Goal: Check status: Check status

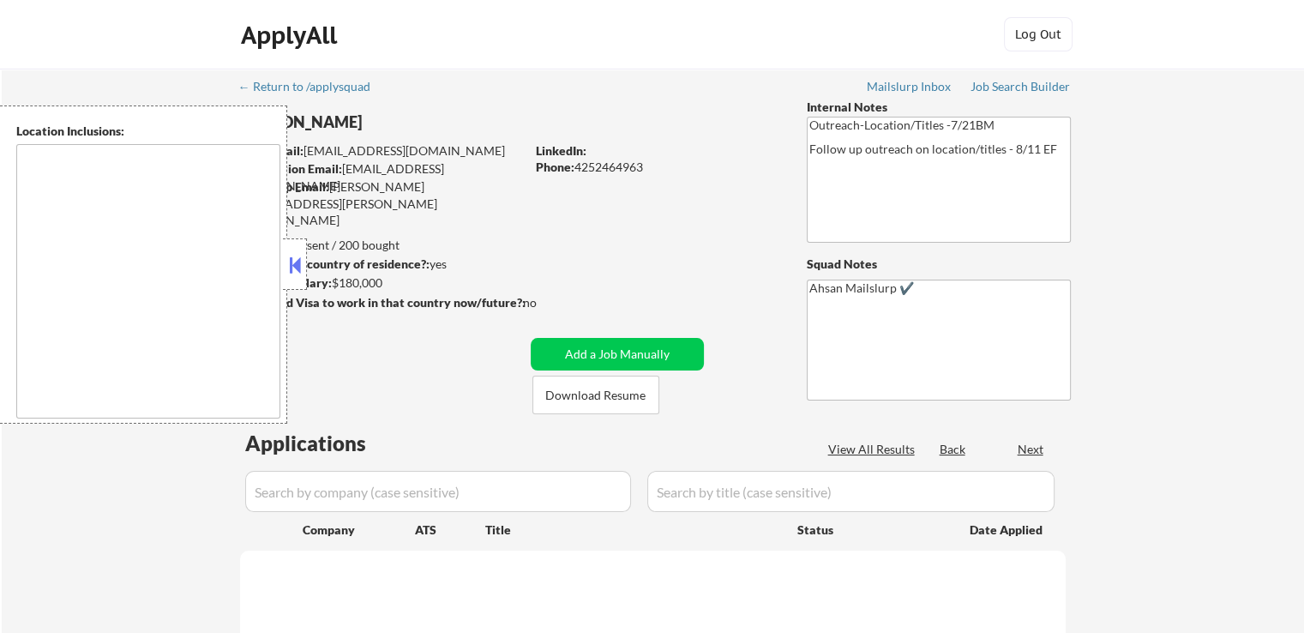
type textarea "Remote US [GEOGRAPHIC_DATA], [GEOGRAPHIC_DATA] [GEOGRAPHIC_DATA], [GEOGRAPHIC_D…"
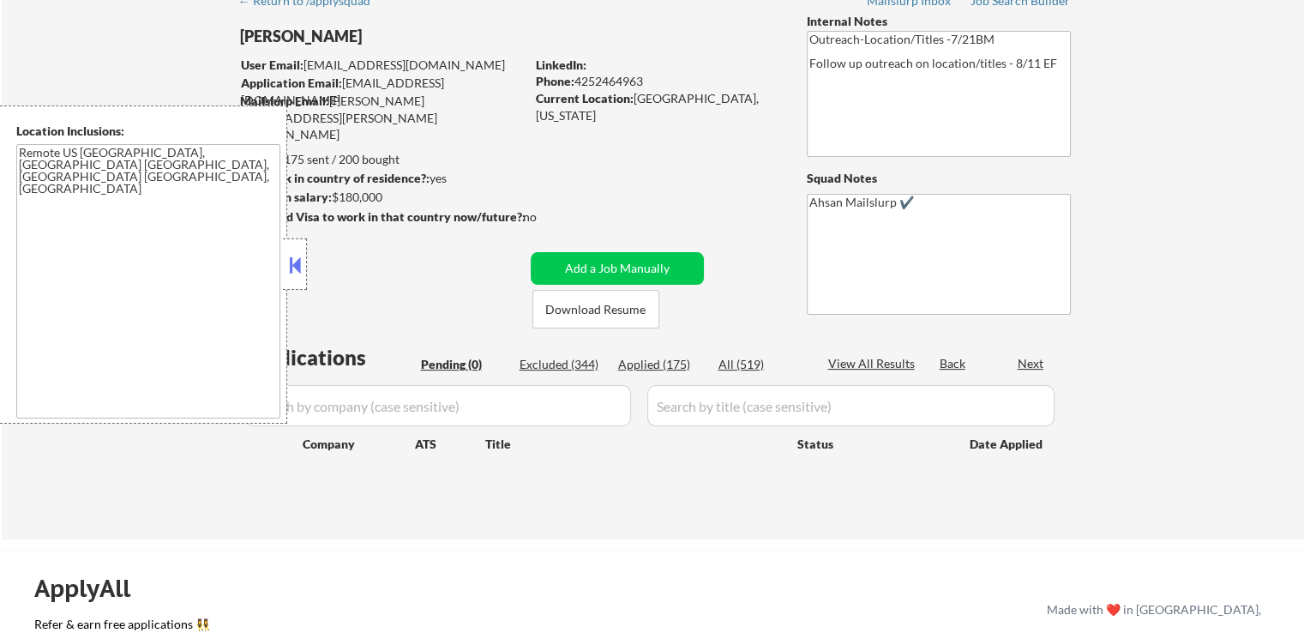
scroll to position [257, 0]
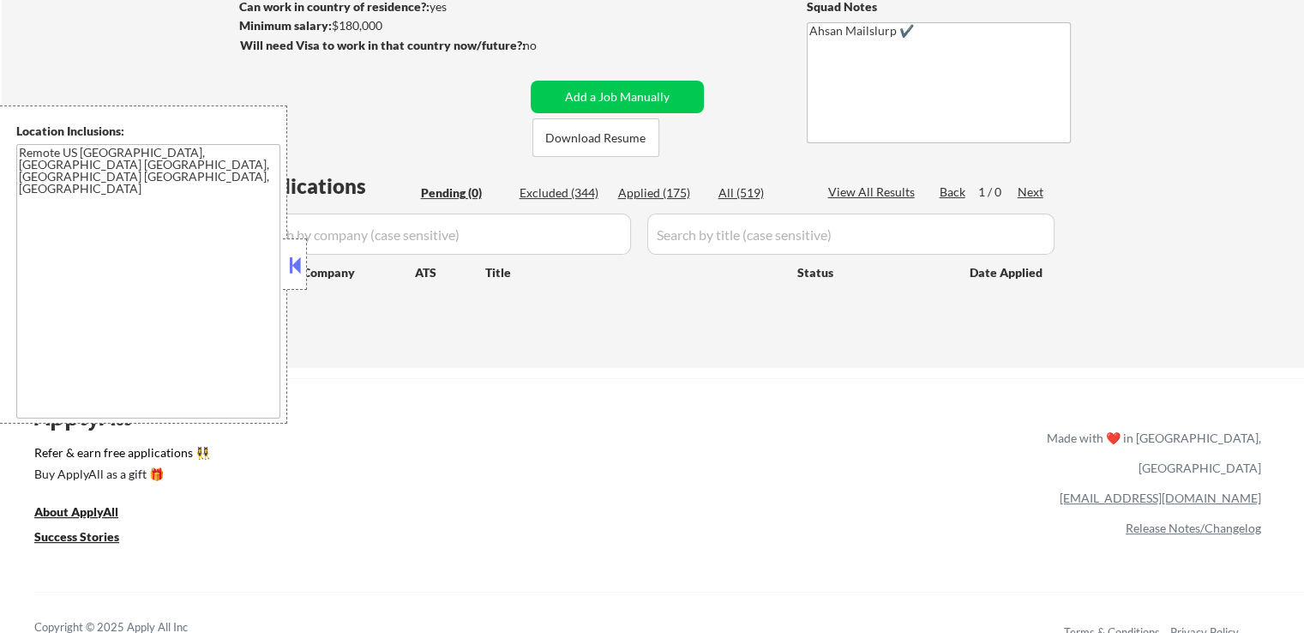
click at [302, 272] on button at bounding box center [294, 265] width 19 height 26
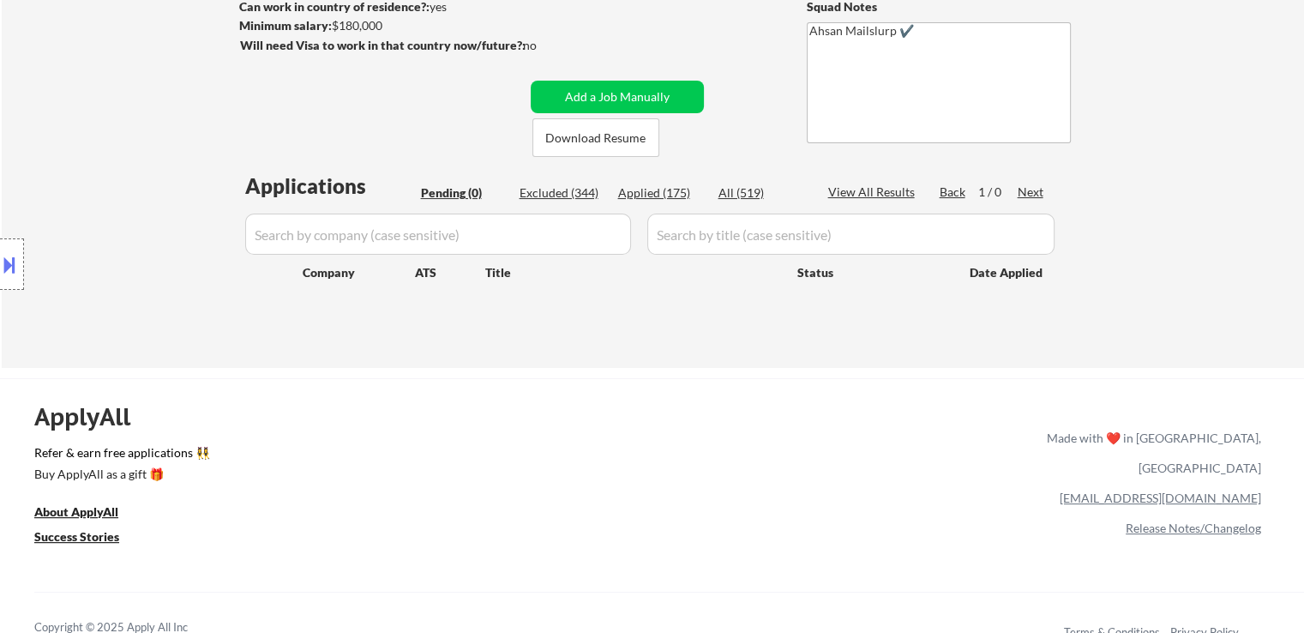
click at [646, 193] on div "Applied (175)" at bounding box center [661, 192] width 86 height 17
select select ""applied""
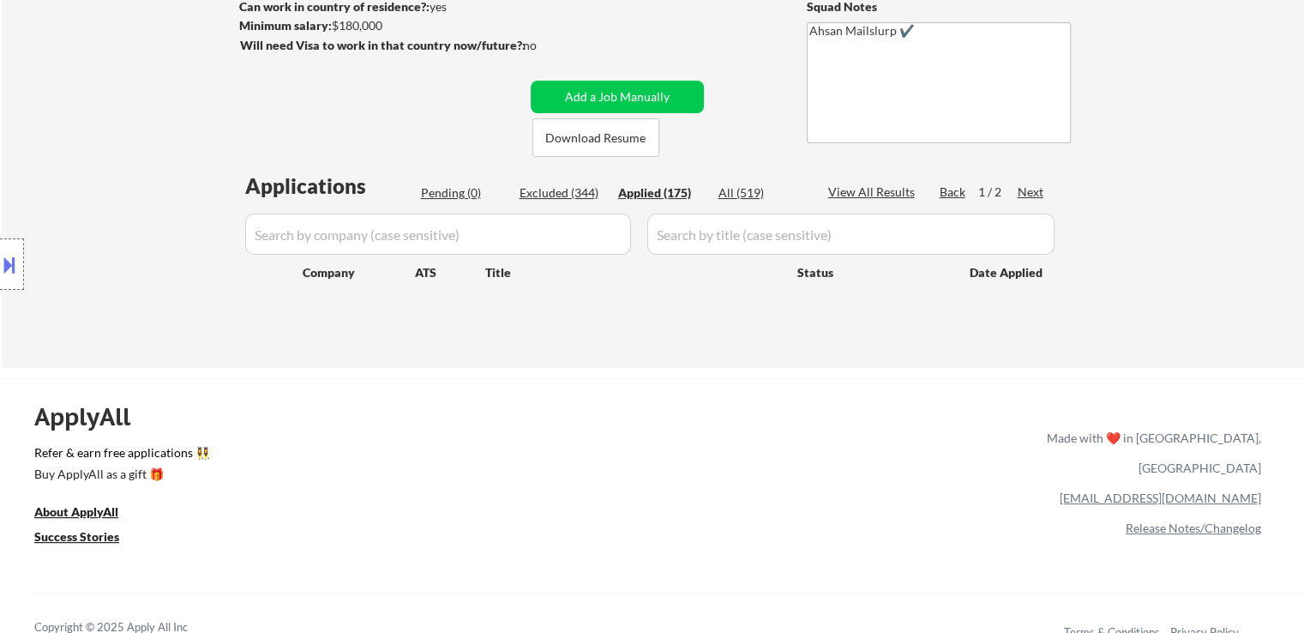
select select ""applied""
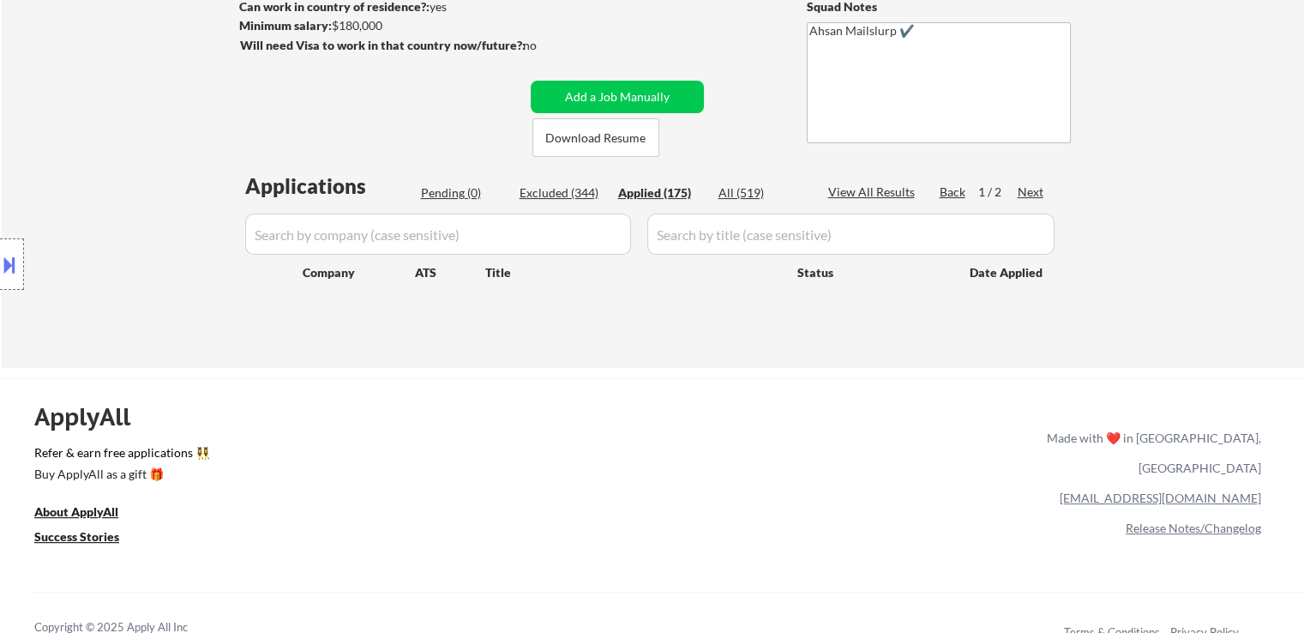
select select ""applied""
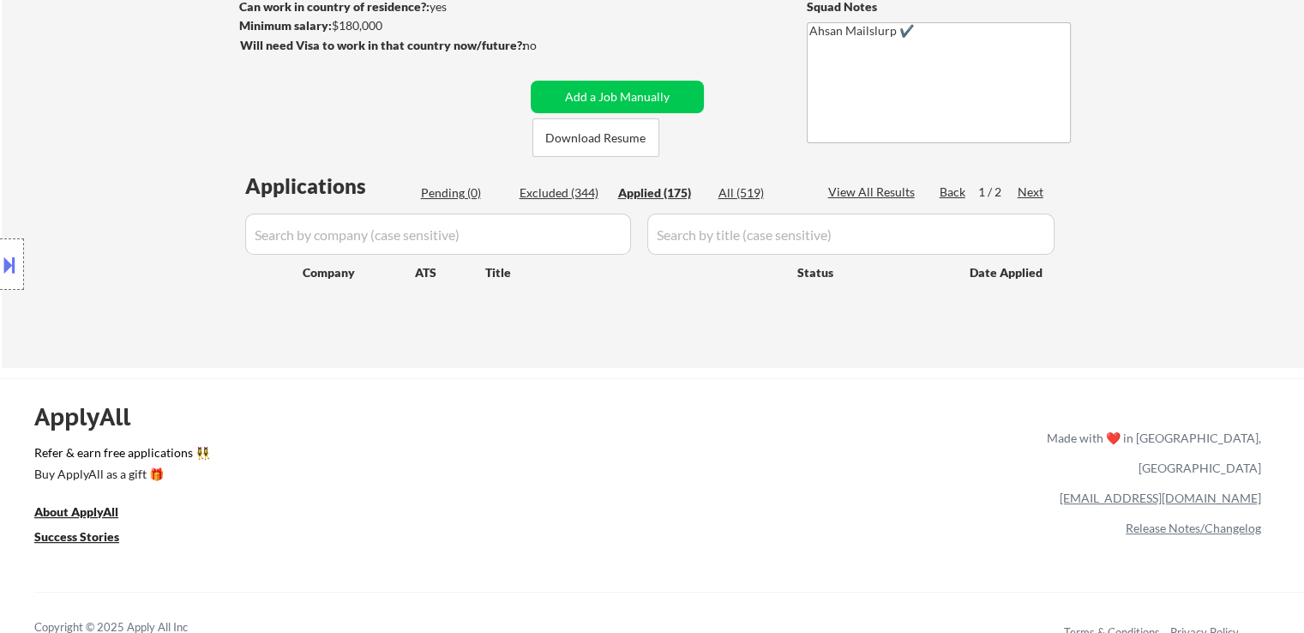
select select ""applied""
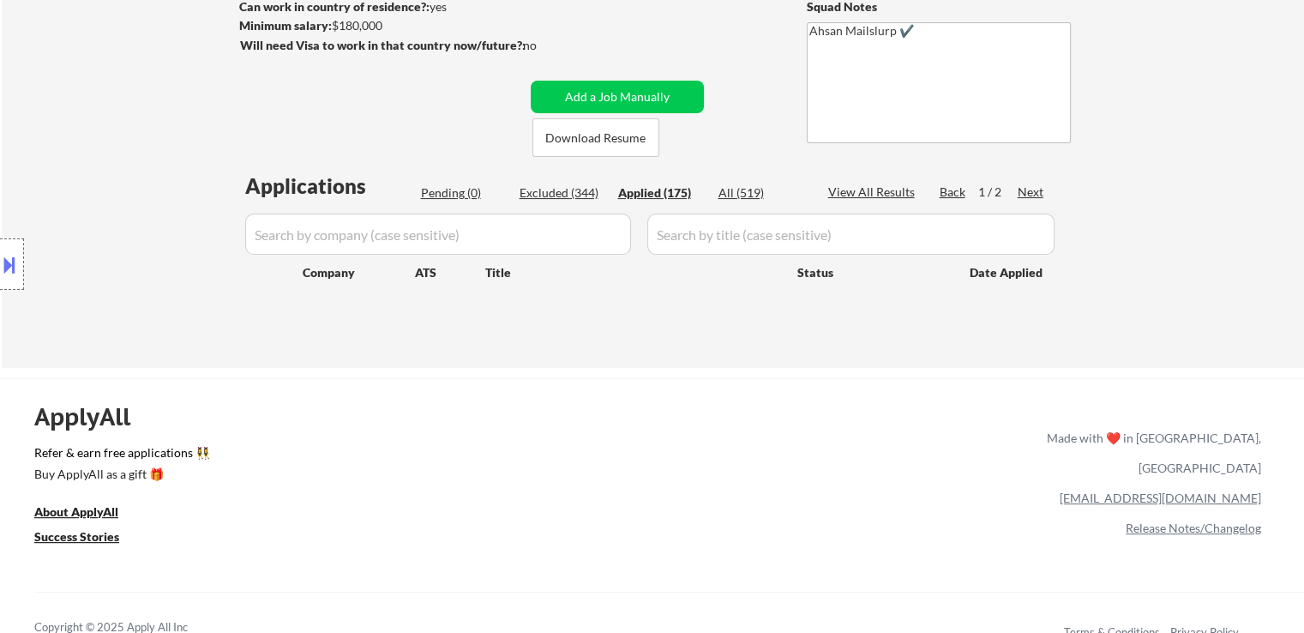
select select ""applied""
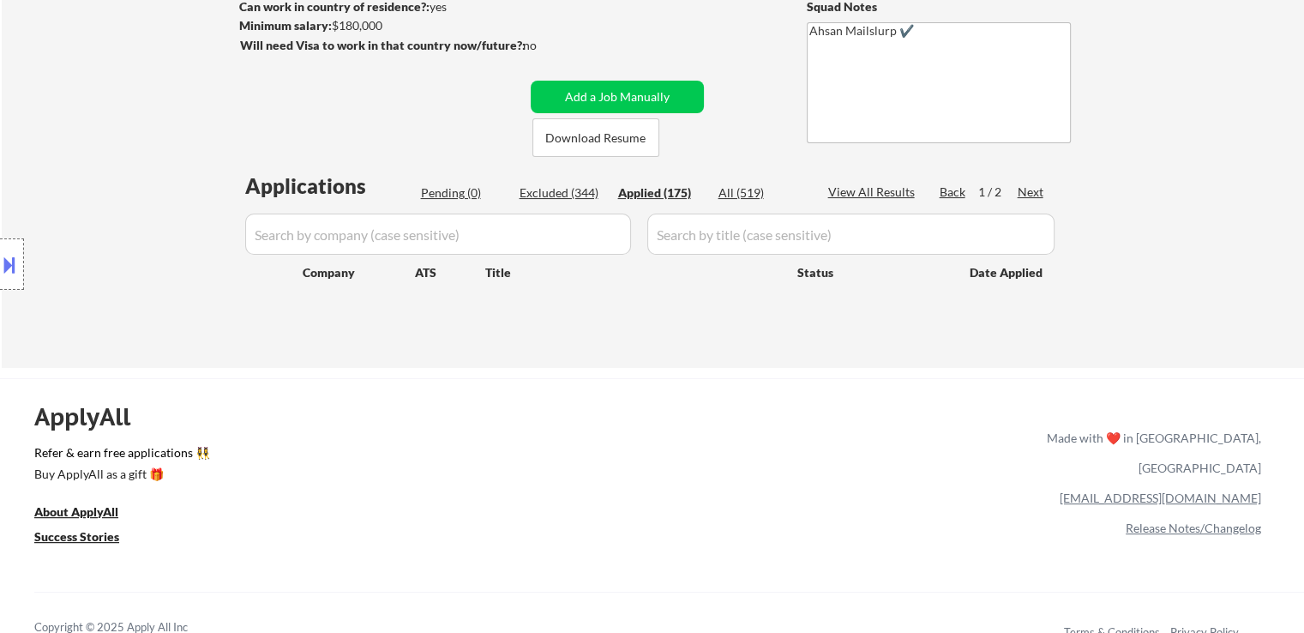
select select ""applied""
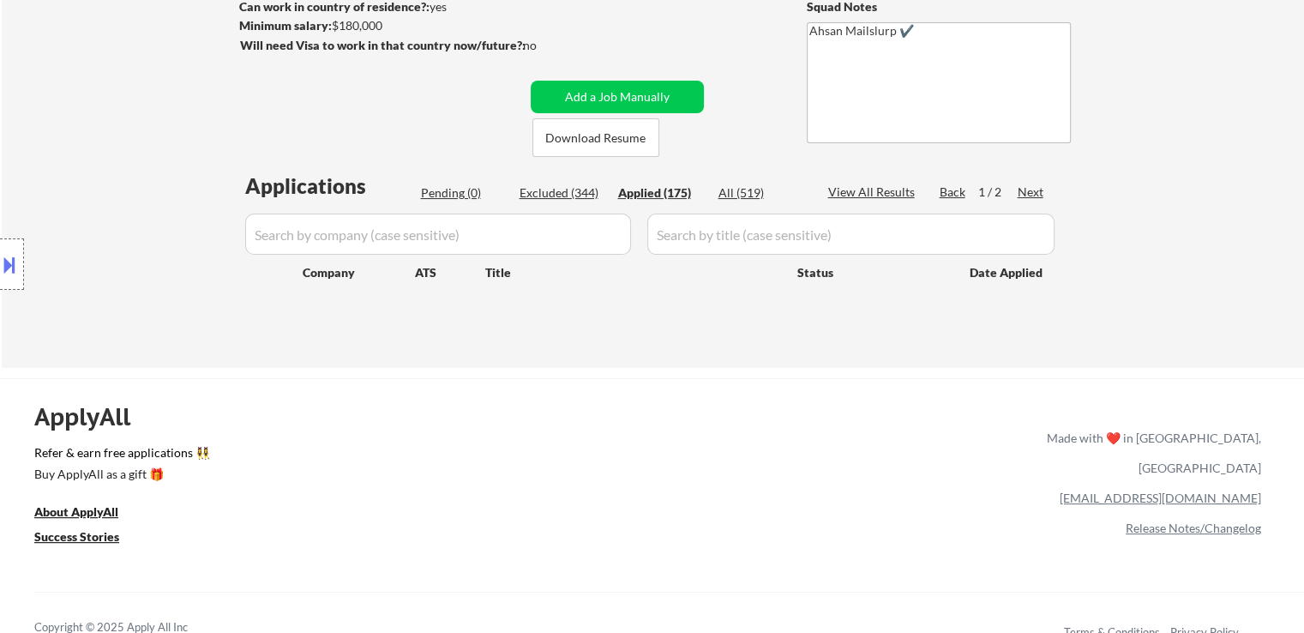
select select ""applied""
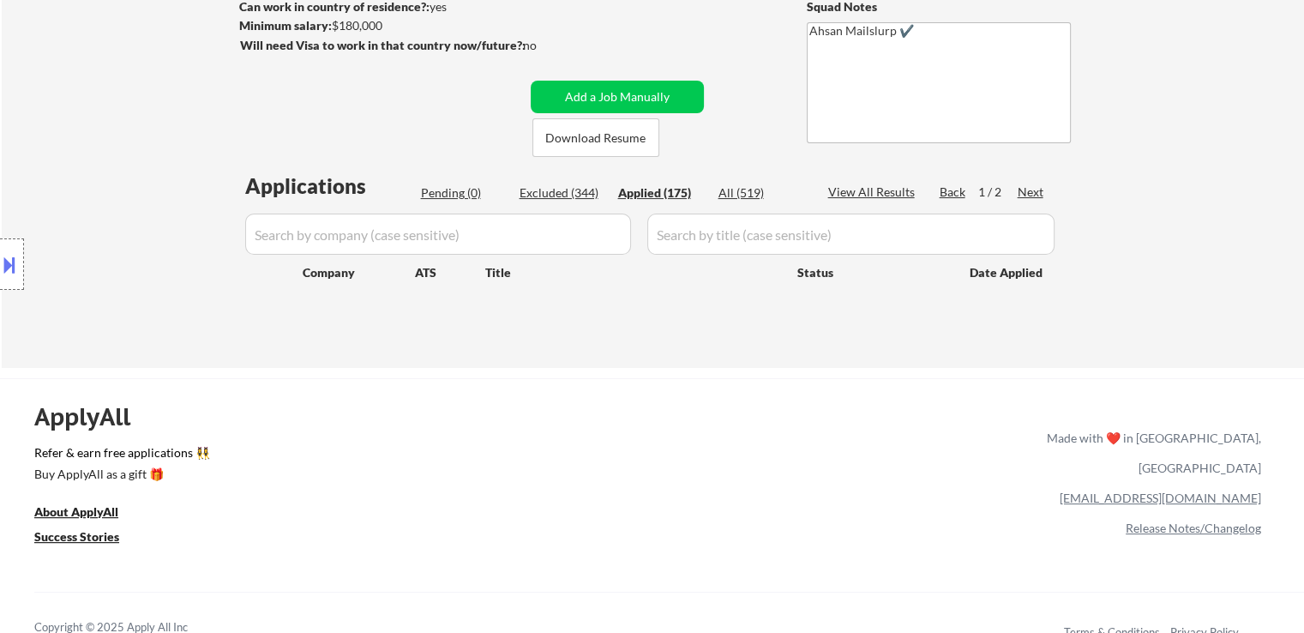
select select ""applied""
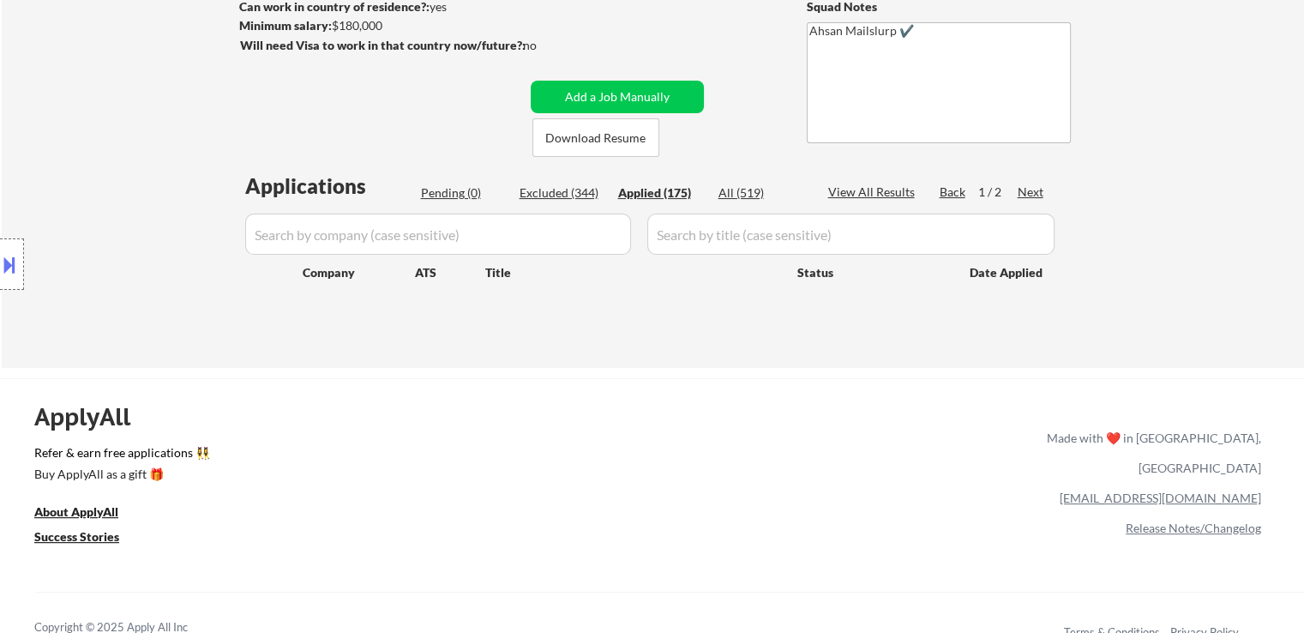
select select ""applied""
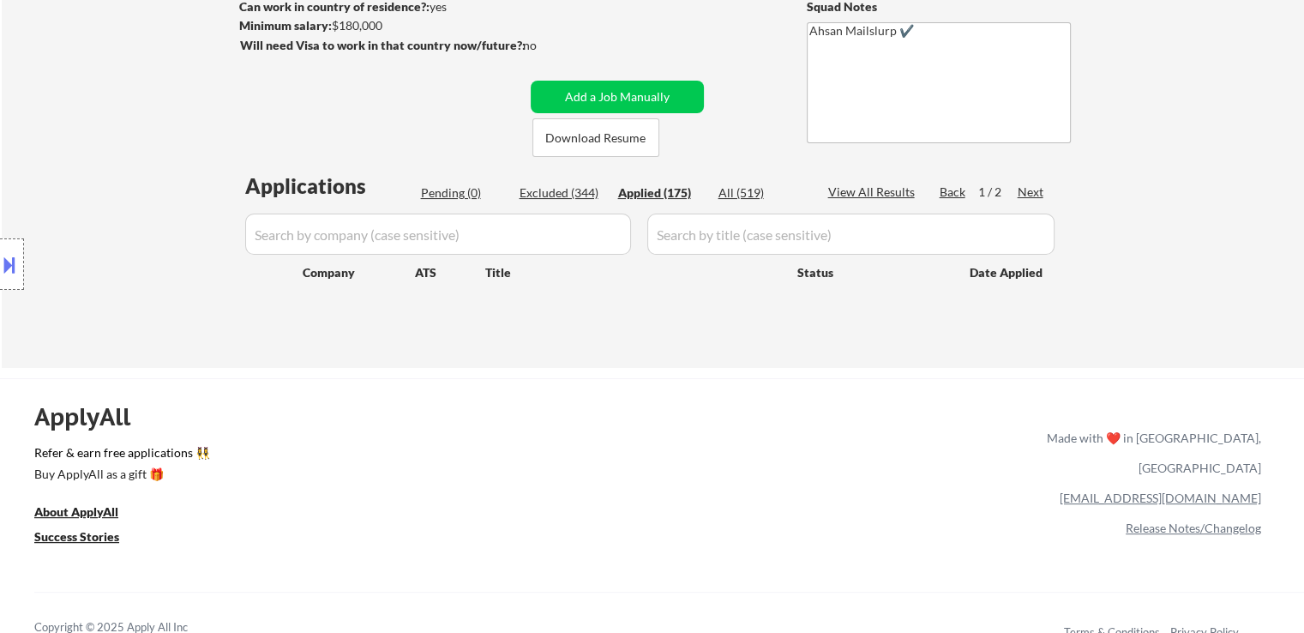
select select ""applied""
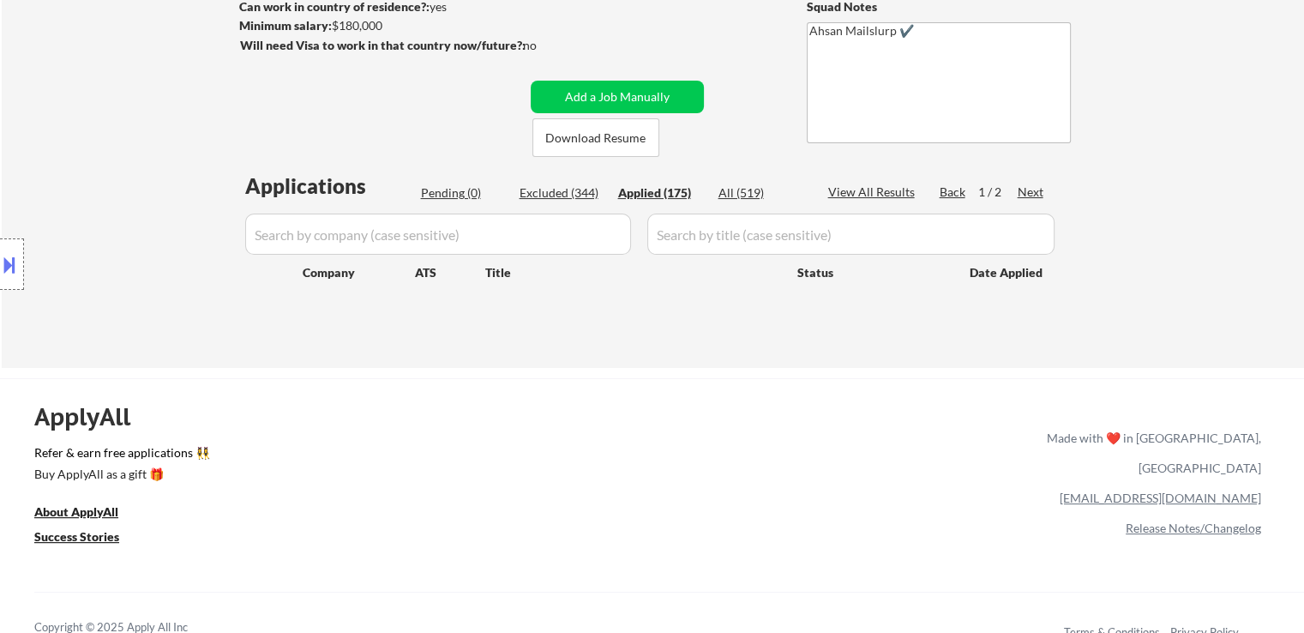
select select ""applied""
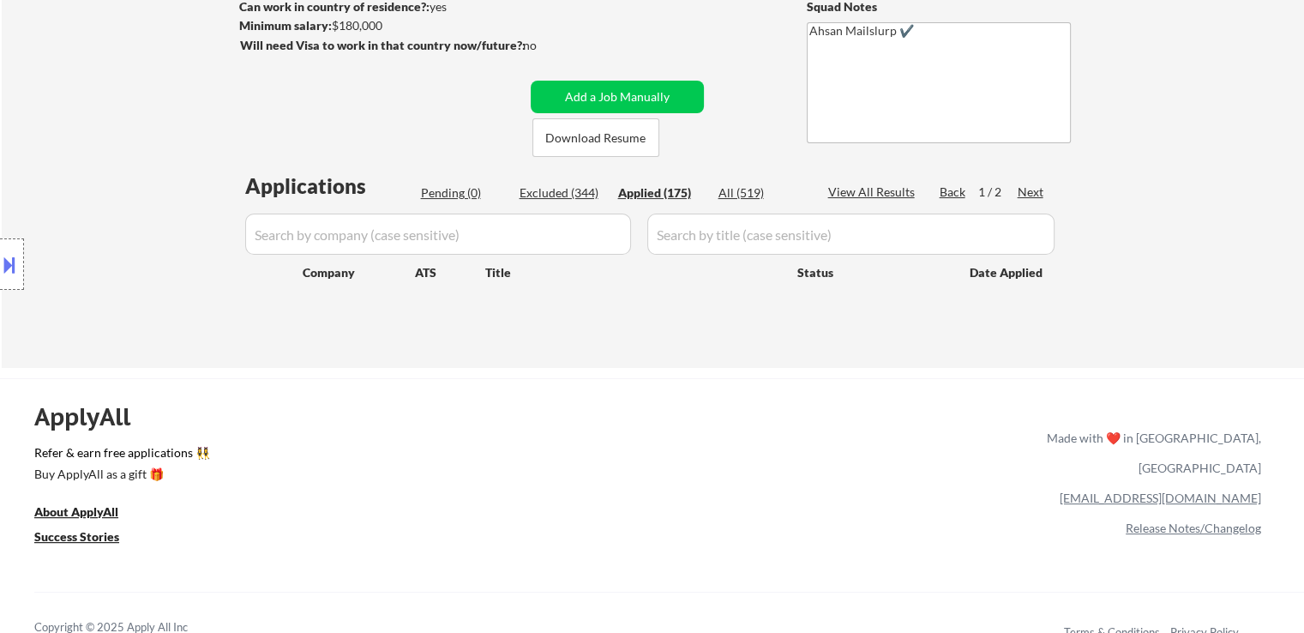
select select ""applied""
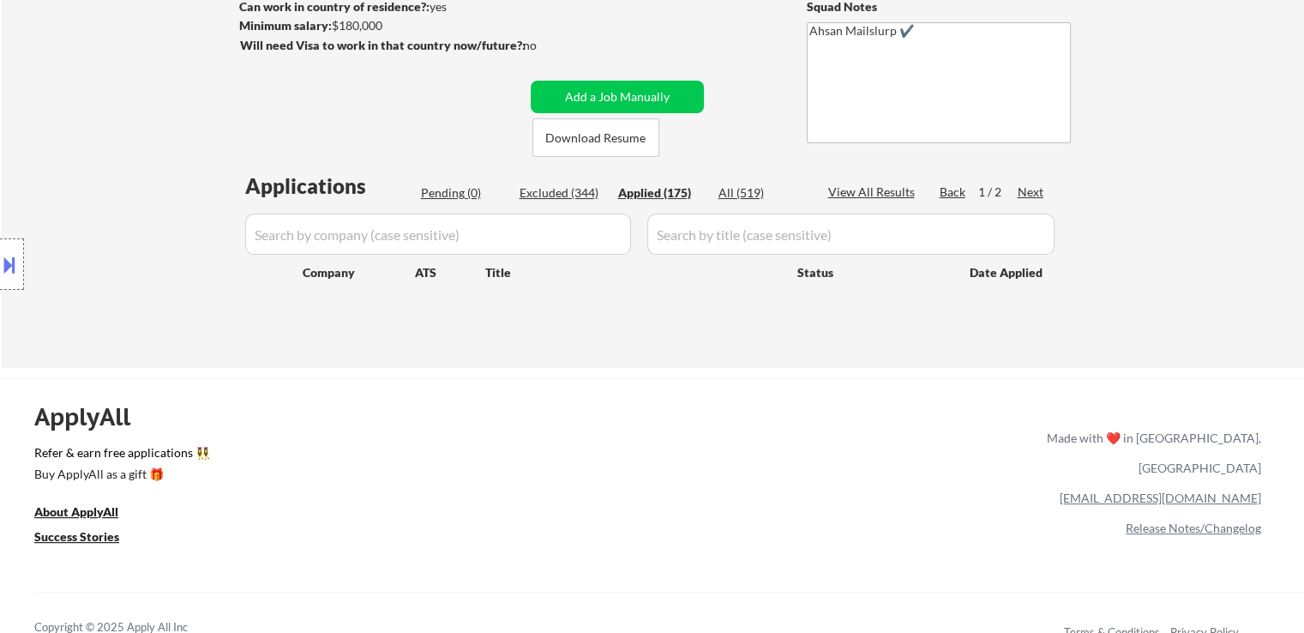
select select ""applied""
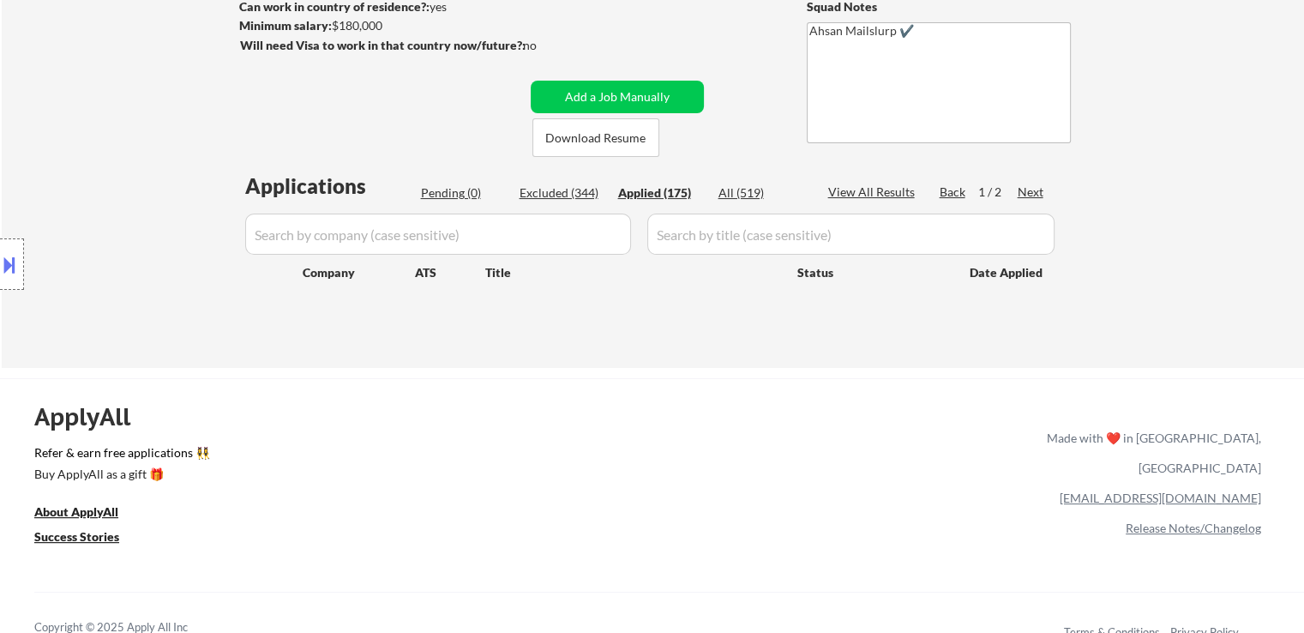
select select ""applied""
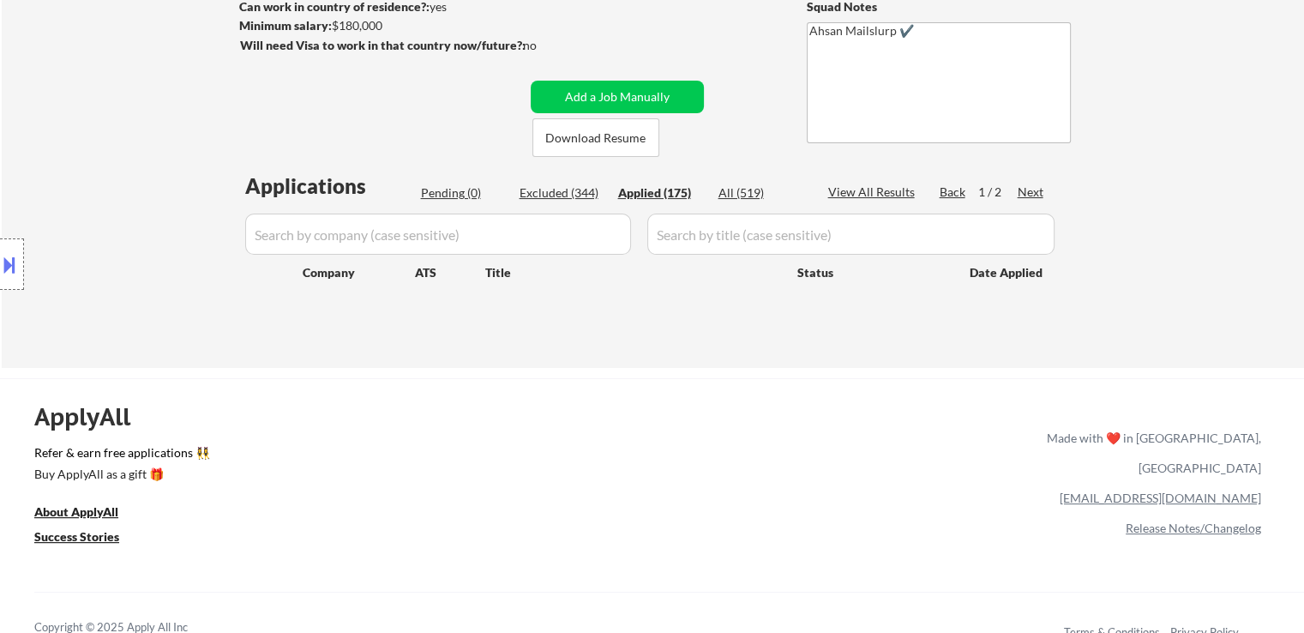
select select ""applied""
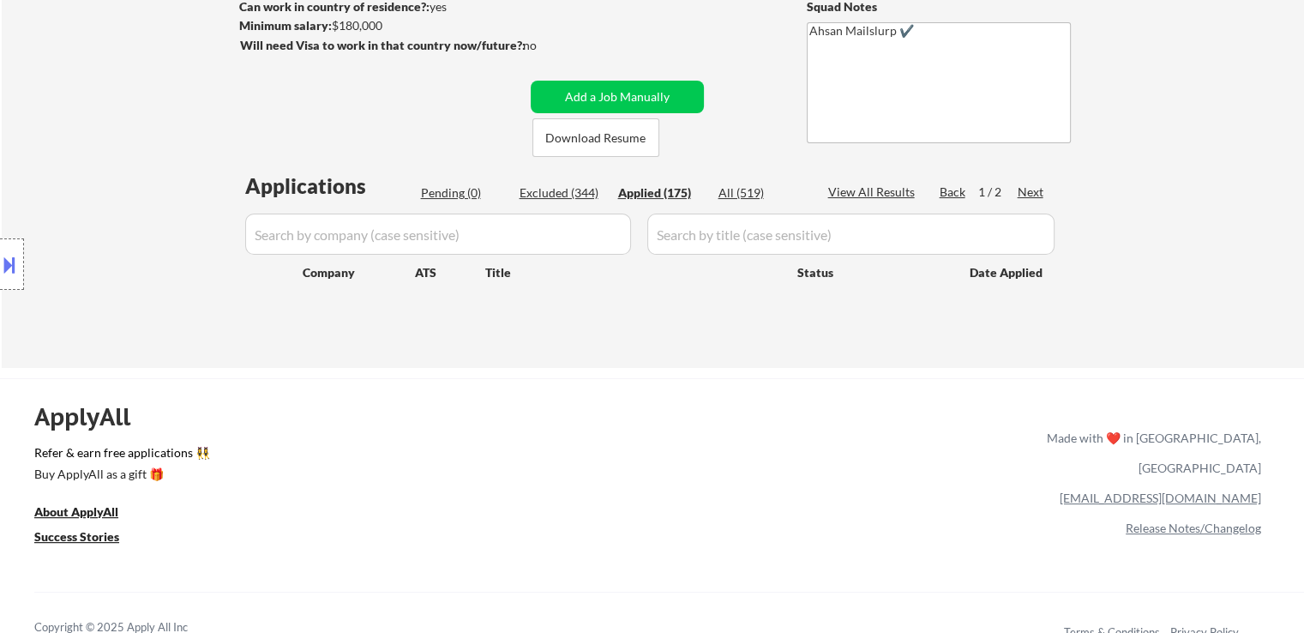
select select ""applied""
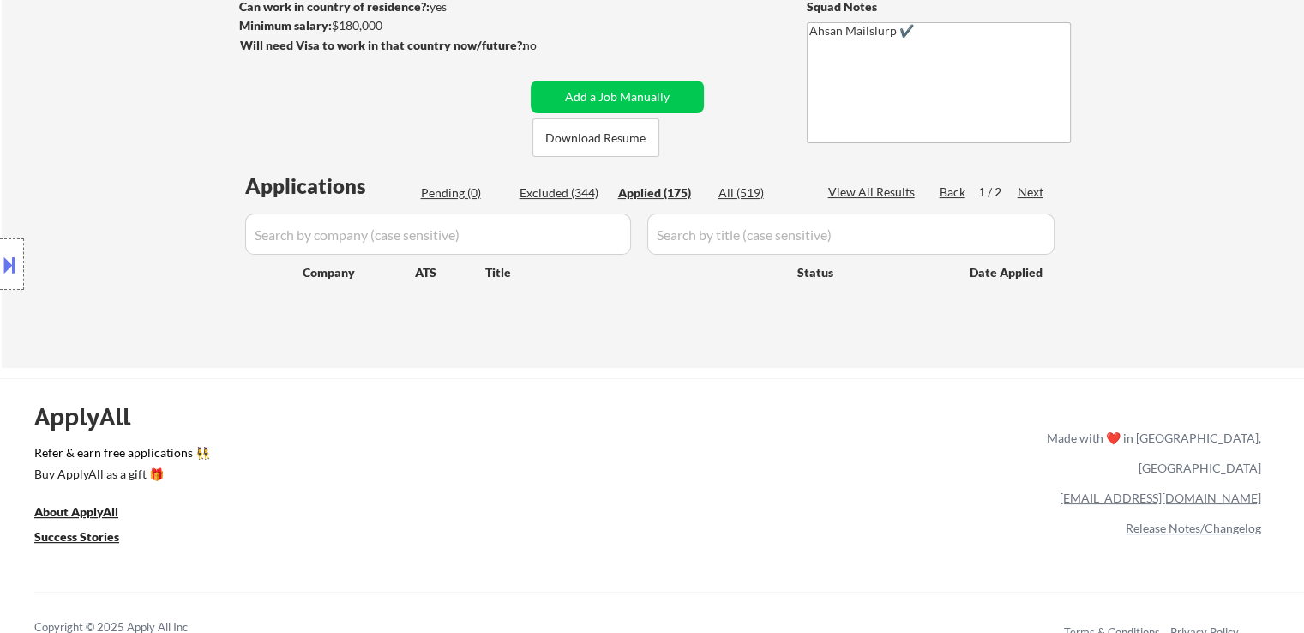
select select ""applied""
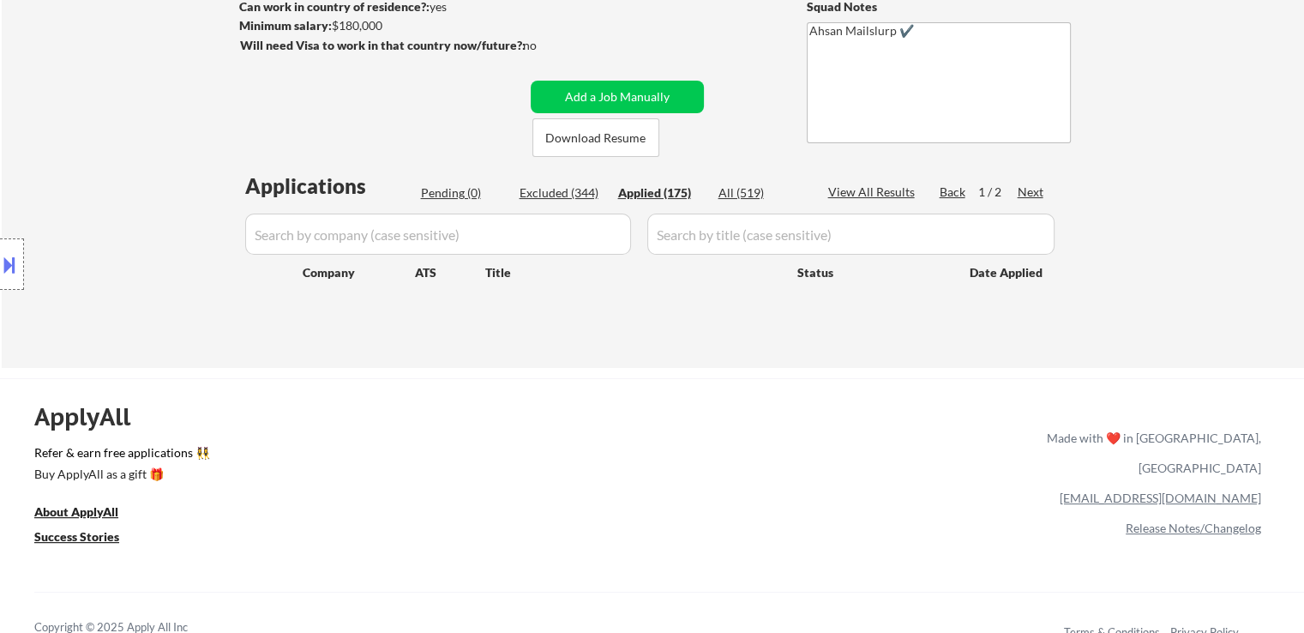
select select ""applied""
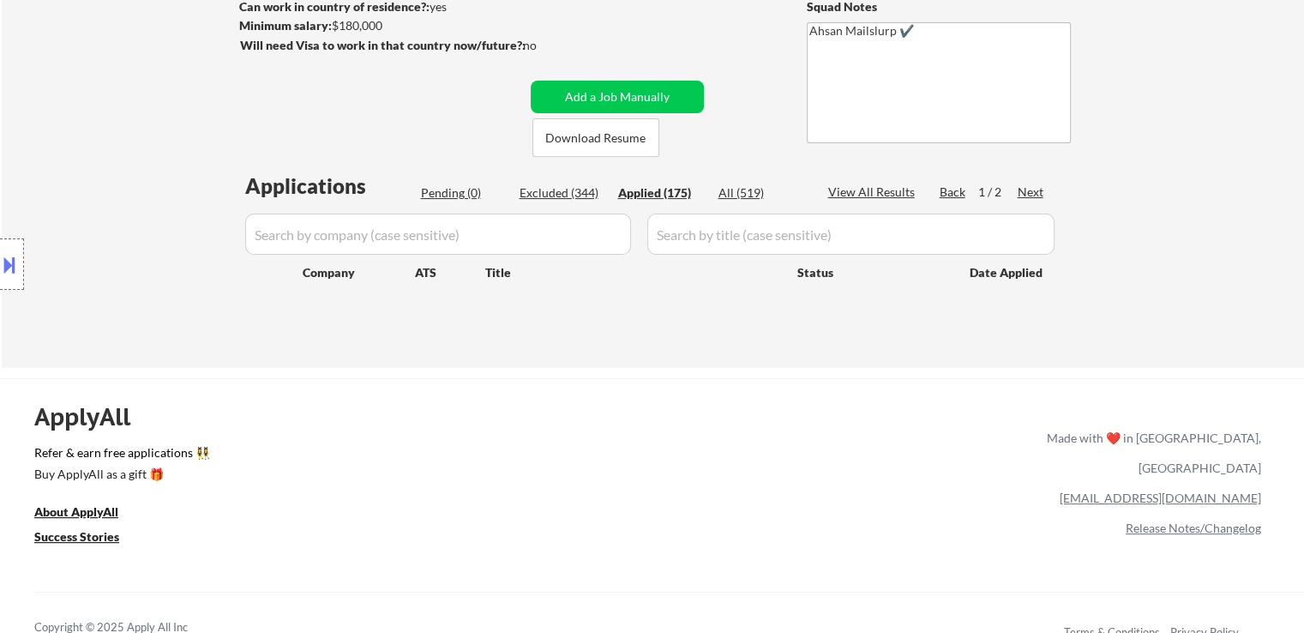
select select ""applied""
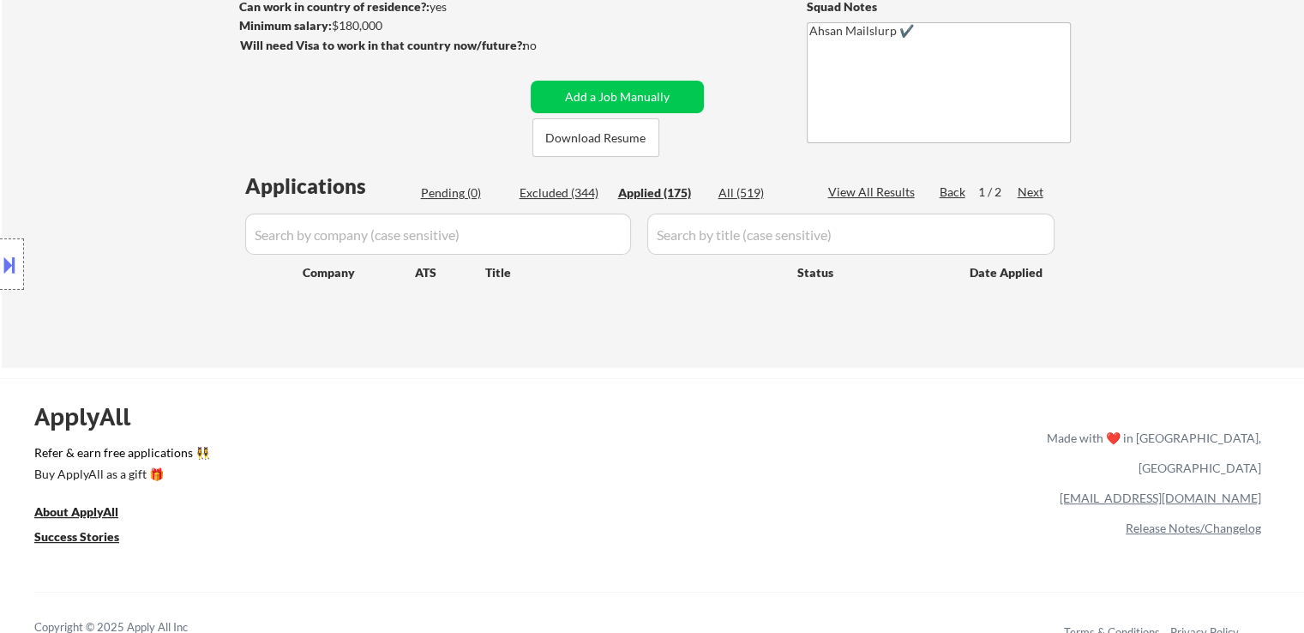
select select ""applied""
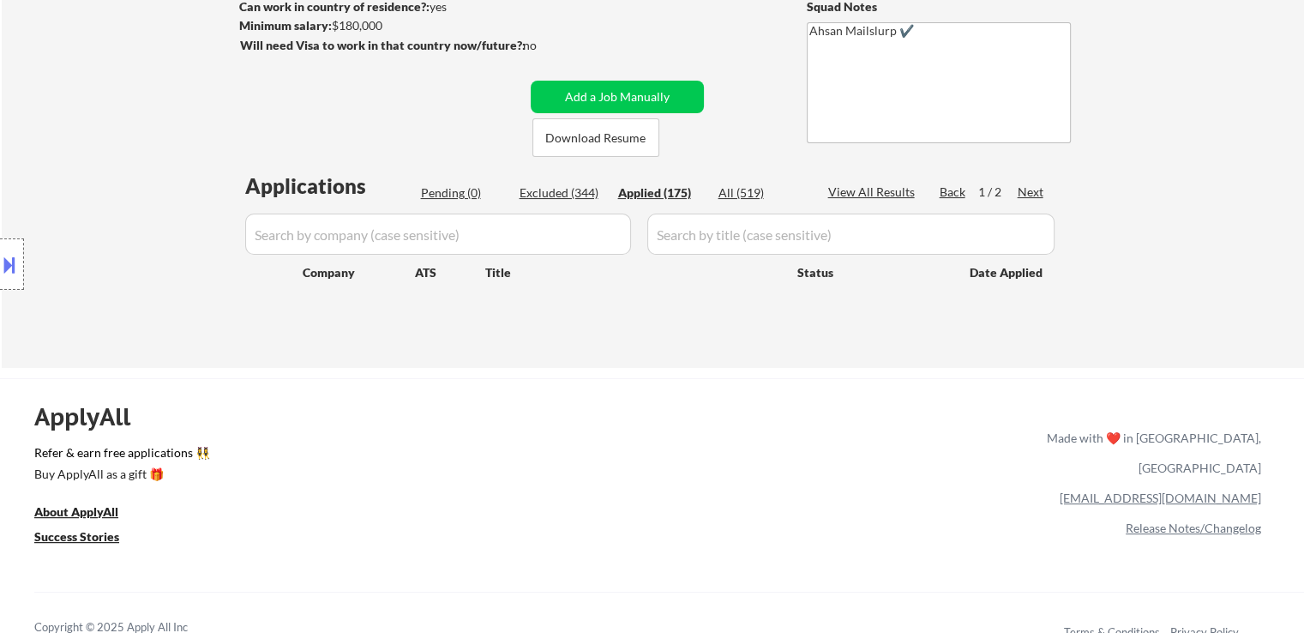
select select ""applied""
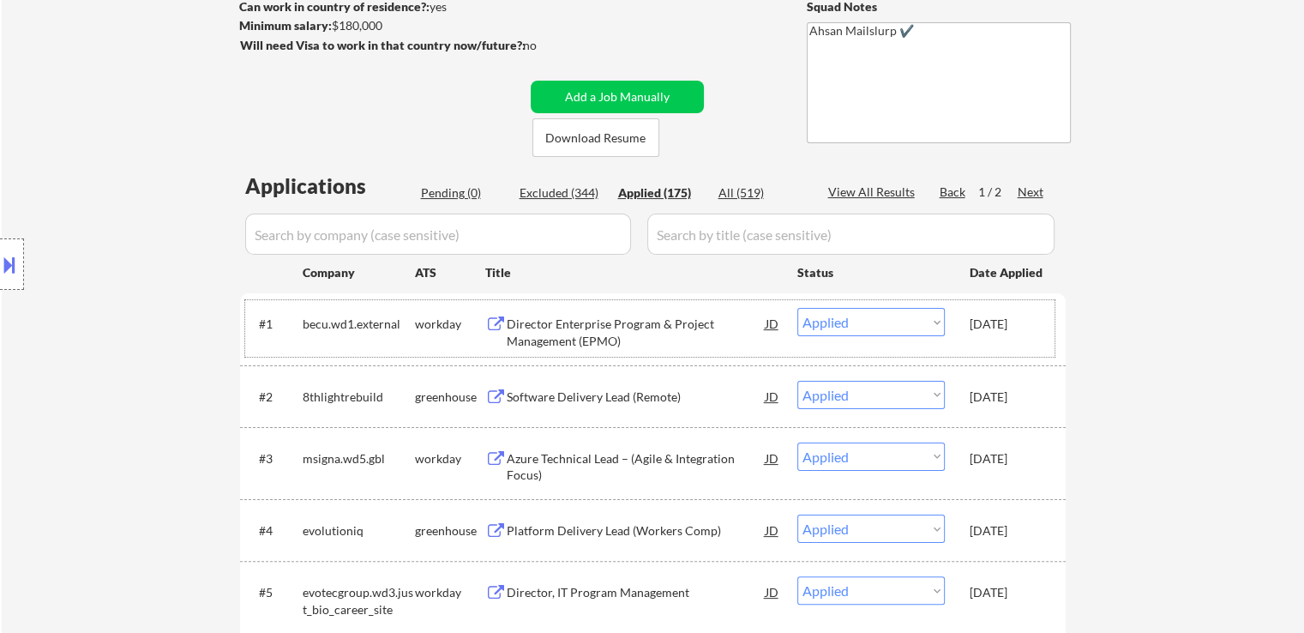
drag, startPoint x: 971, startPoint y: 327, endPoint x: 1039, endPoint y: 328, distance: 67.7
click at [1039, 328] on div "[DATE]" at bounding box center [1007, 323] width 75 height 17
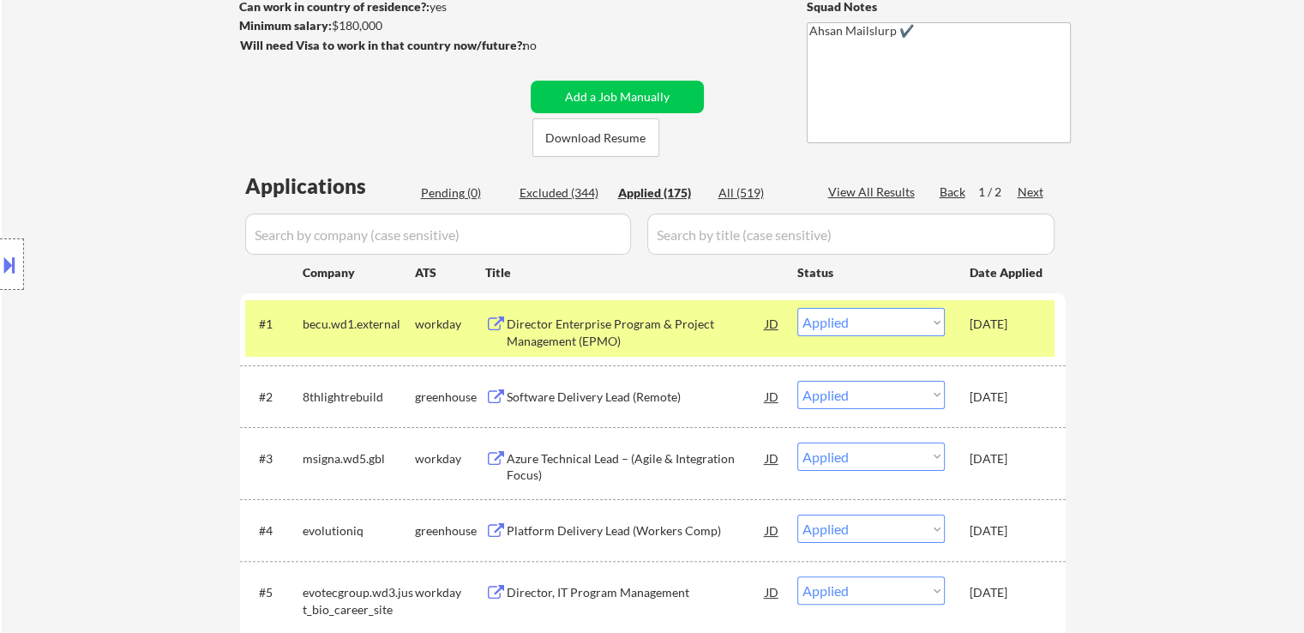
copy div "[DATE]"
